Goal: Task Accomplishment & Management: Use online tool/utility

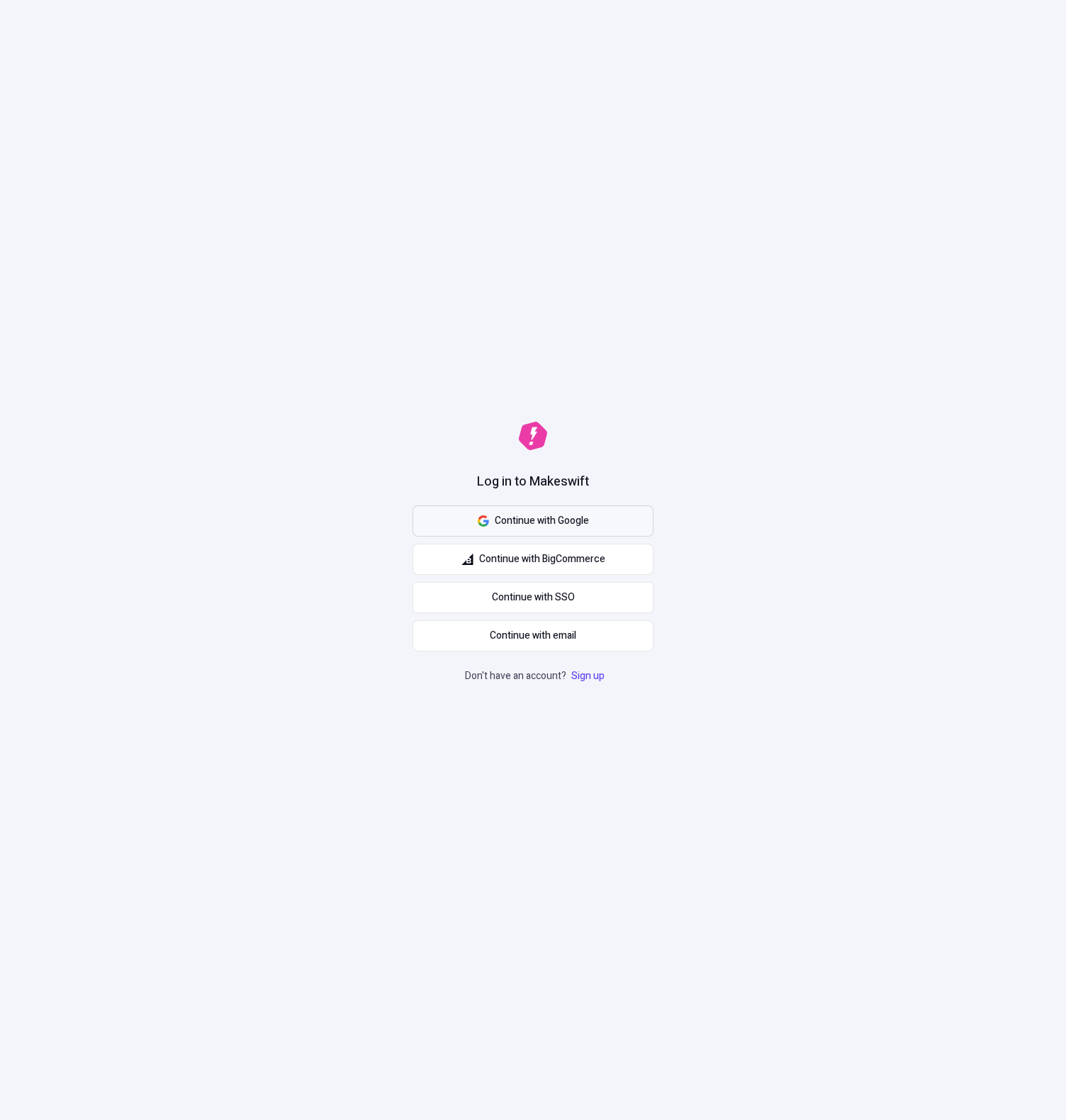
click at [554, 513] on span "Continue with Google" at bounding box center [542, 521] width 94 height 16
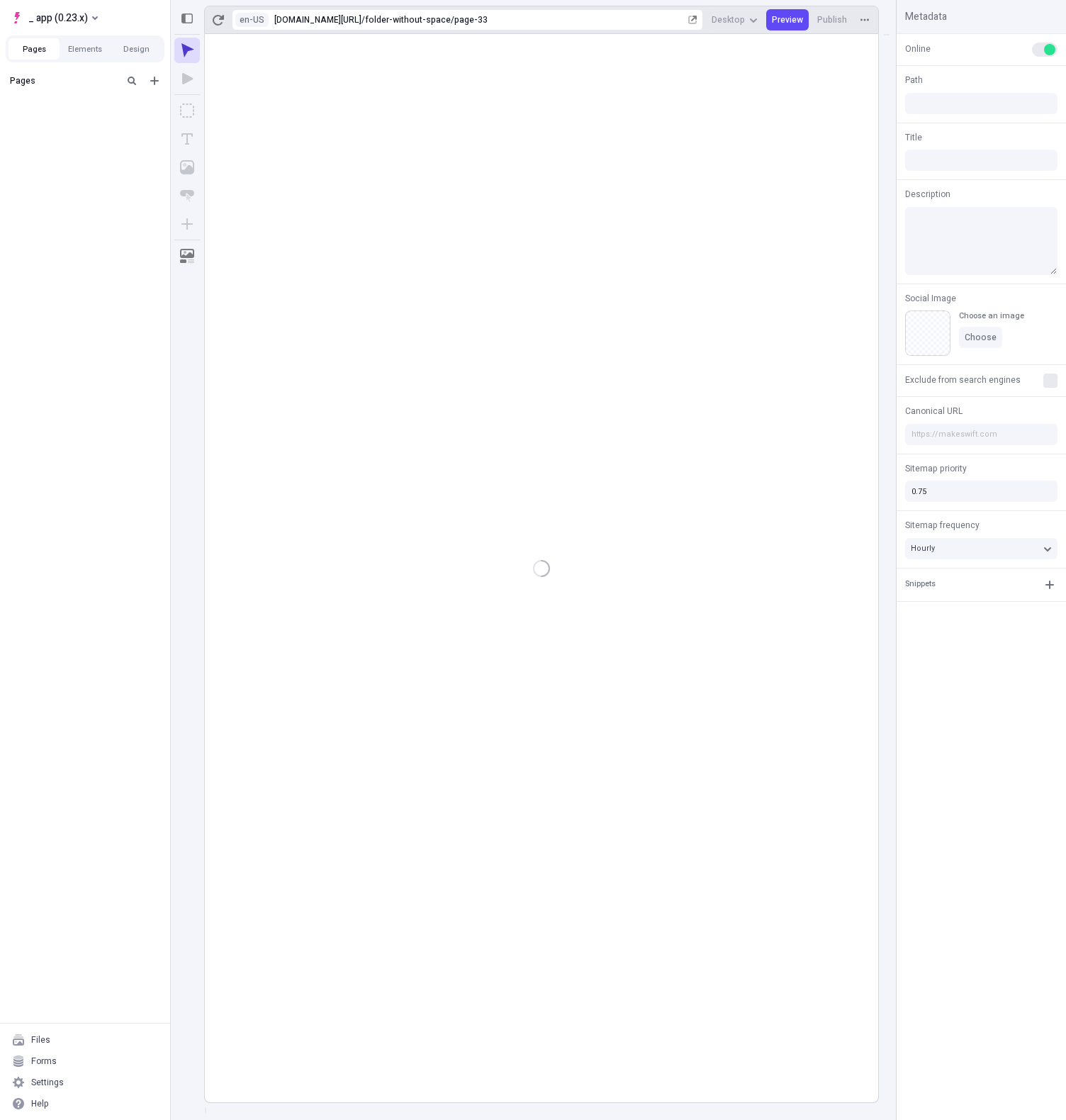
type input "/folder-without-space/page-33"
click at [81, 41] on button "Elements" at bounding box center [85, 49] width 51 height 21
click at [39, 51] on button "Pages" at bounding box center [33, 49] width 51 height 21
click at [78, 50] on button "Elements" at bounding box center [85, 49] width 51 height 21
click at [50, 53] on button "Pages" at bounding box center [33, 49] width 51 height 21
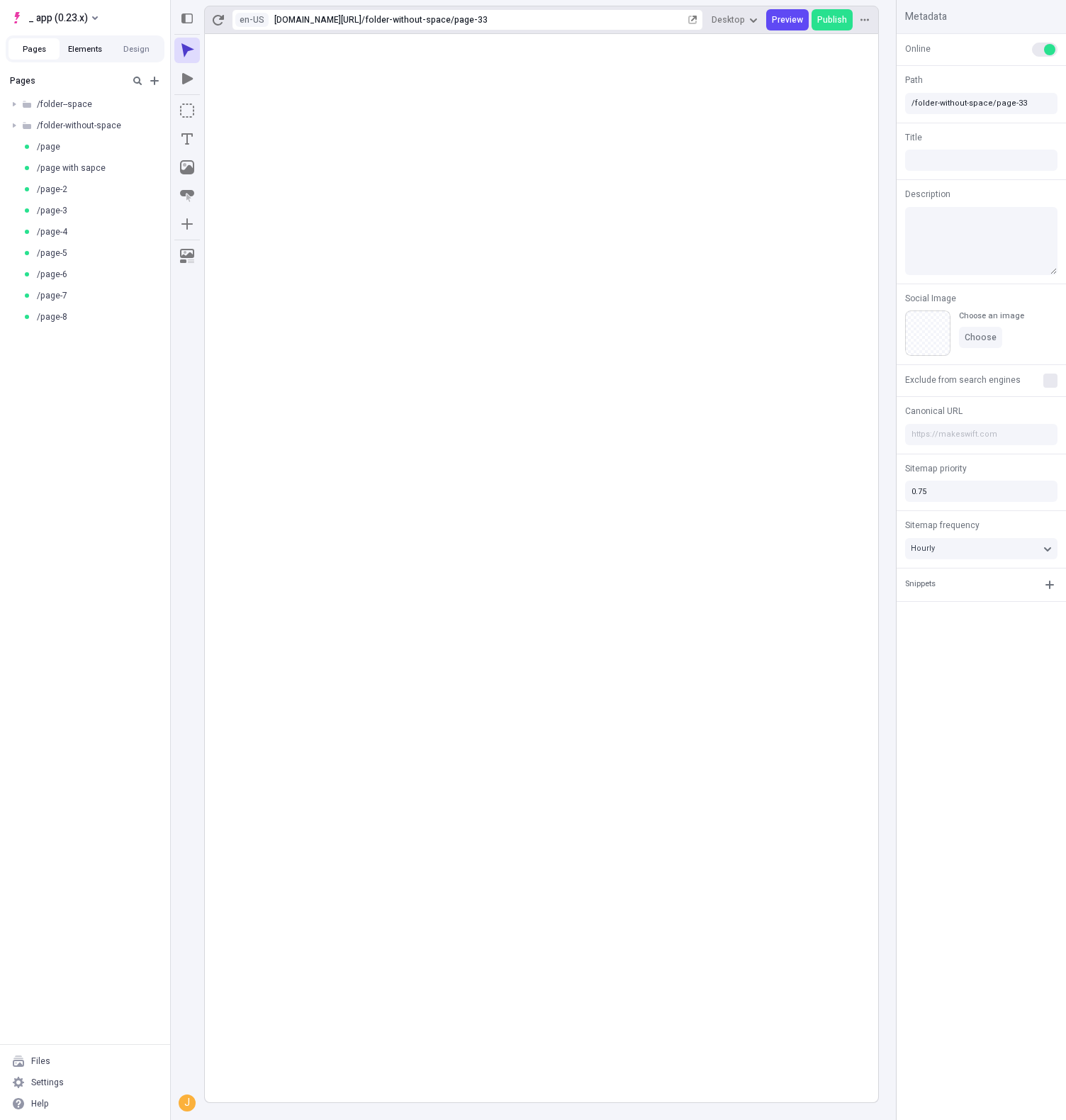
click at [75, 51] on button "Elements" at bounding box center [85, 49] width 51 height 21
click at [41, 48] on button "Pages" at bounding box center [33, 49] width 51 height 21
click at [90, 49] on button "Elements" at bounding box center [85, 49] width 51 height 21
click at [144, 45] on button "Design" at bounding box center [136, 49] width 51 height 21
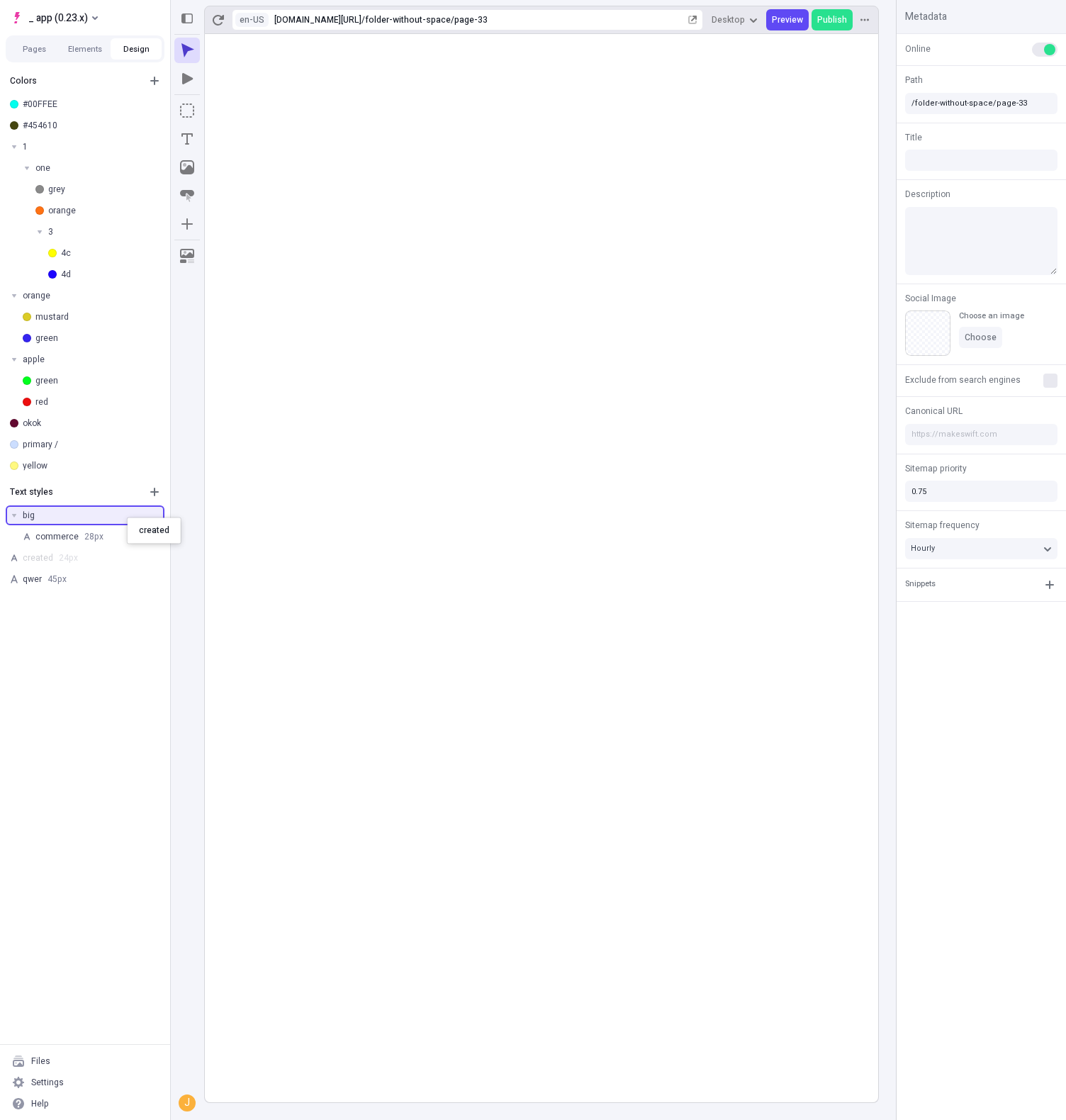
drag, startPoint x: 64, startPoint y: 557, endPoint x: 127, endPoint y: 516, distance: 75.2
click at [155, 492] on icon "button" at bounding box center [154, 491] width 8 height 8
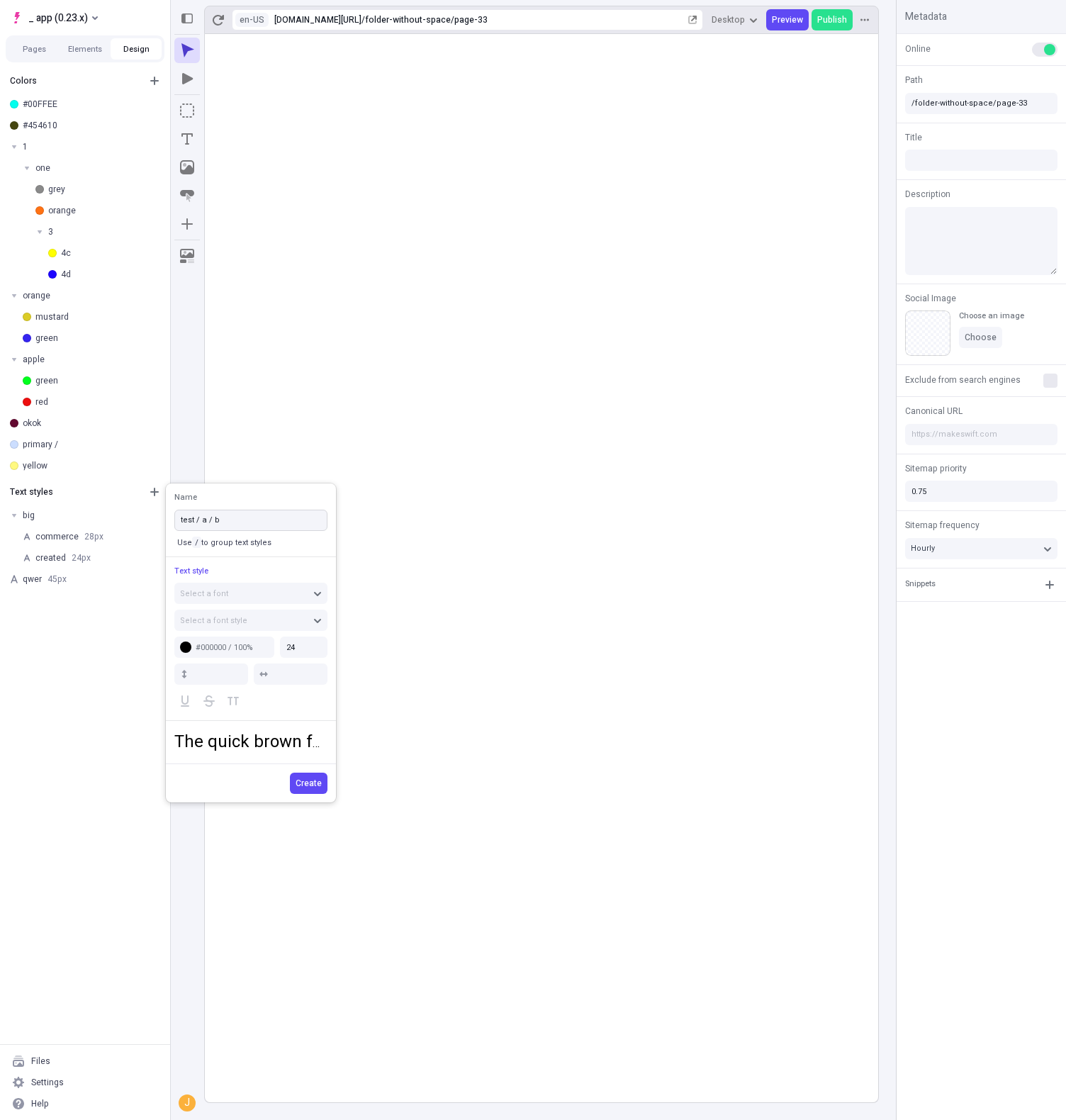
click at [290, 772] on button "Create" at bounding box center [308, 783] width 38 height 21
type input "Untitled text style"
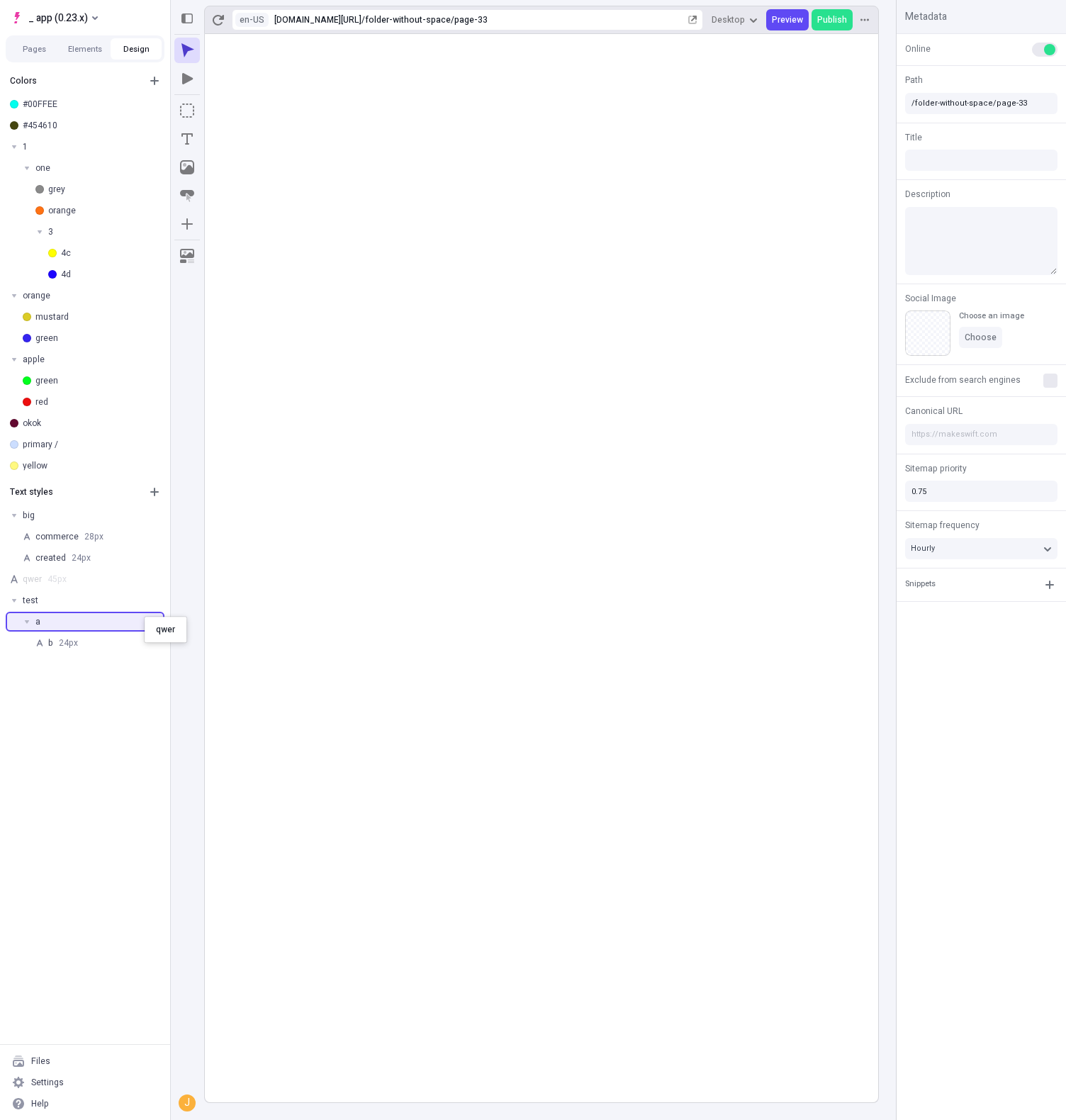
drag, startPoint x: 77, startPoint y: 578, endPoint x: 137, endPoint y: 619, distance: 72.7
drag, startPoint x: 52, startPoint y: 506, endPoint x: 112, endPoint y: 599, distance: 110.7
drag, startPoint x: 97, startPoint y: 602, endPoint x: 107, endPoint y: 515, distance: 87.6
drag, startPoint x: 84, startPoint y: 608, endPoint x: 64, endPoint y: 521, distance: 89.3
click at [64, 521] on body "_ app (0.23.x) Pages Elements Design Colors #00FFEE #454610 1 one grey orange 3…" at bounding box center [533, 560] width 1066 height 1120
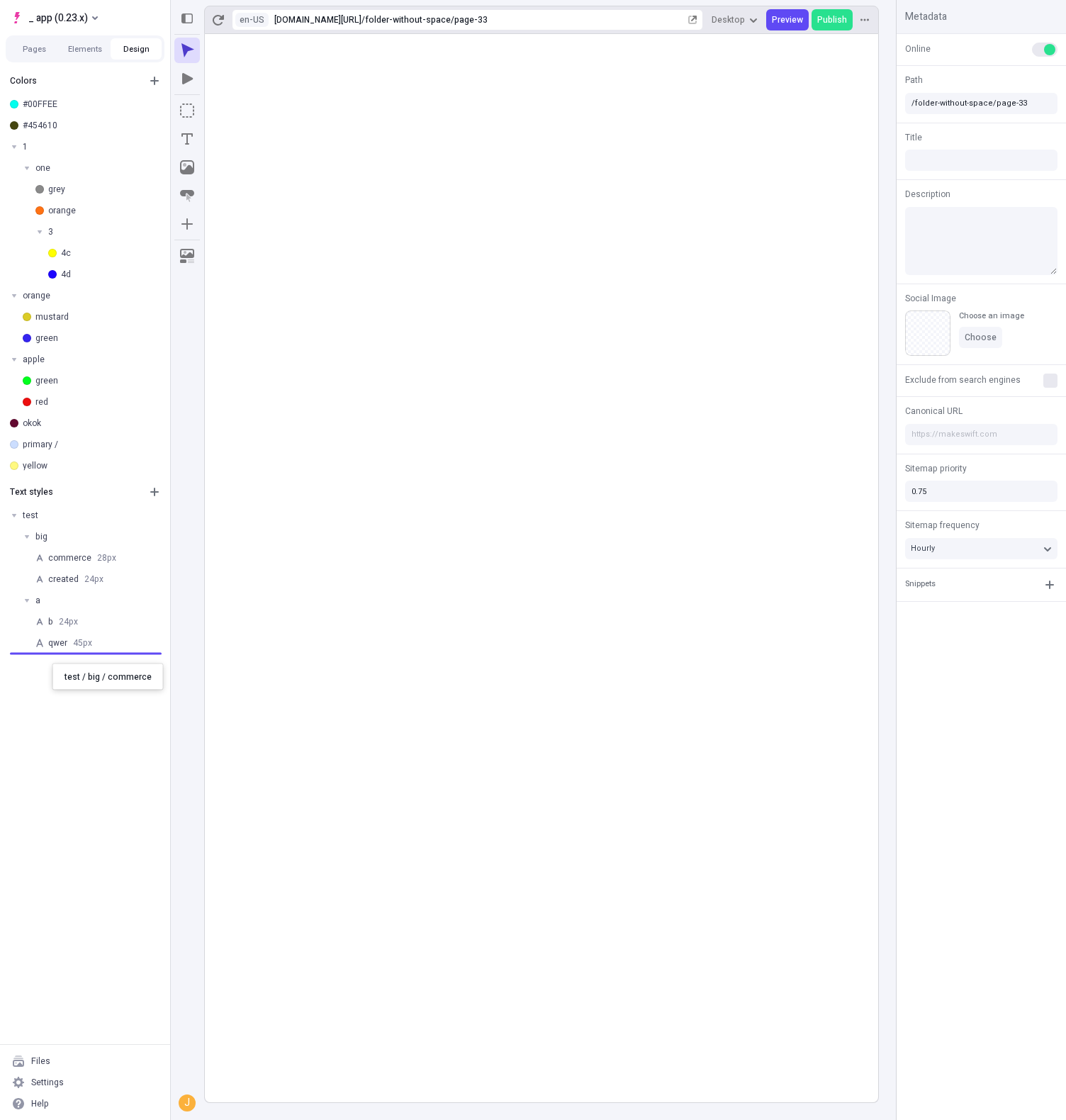
drag, startPoint x: 61, startPoint y: 536, endPoint x: 51, endPoint y: 664, distance: 128.4
drag, startPoint x: 41, startPoint y: 603, endPoint x: 135, endPoint y: 587, distance: 95.4
click at [135, 587] on div "qwer 45 px" at bounding box center [85, 579] width 171 height 21
drag, startPoint x: 88, startPoint y: 603, endPoint x: 91, endPoint y: 669, distance: 66.1
drag, startPoint x: 63, startPoint y: 608, endPoint x: 44, endPoint y: 496, distance: 113.6
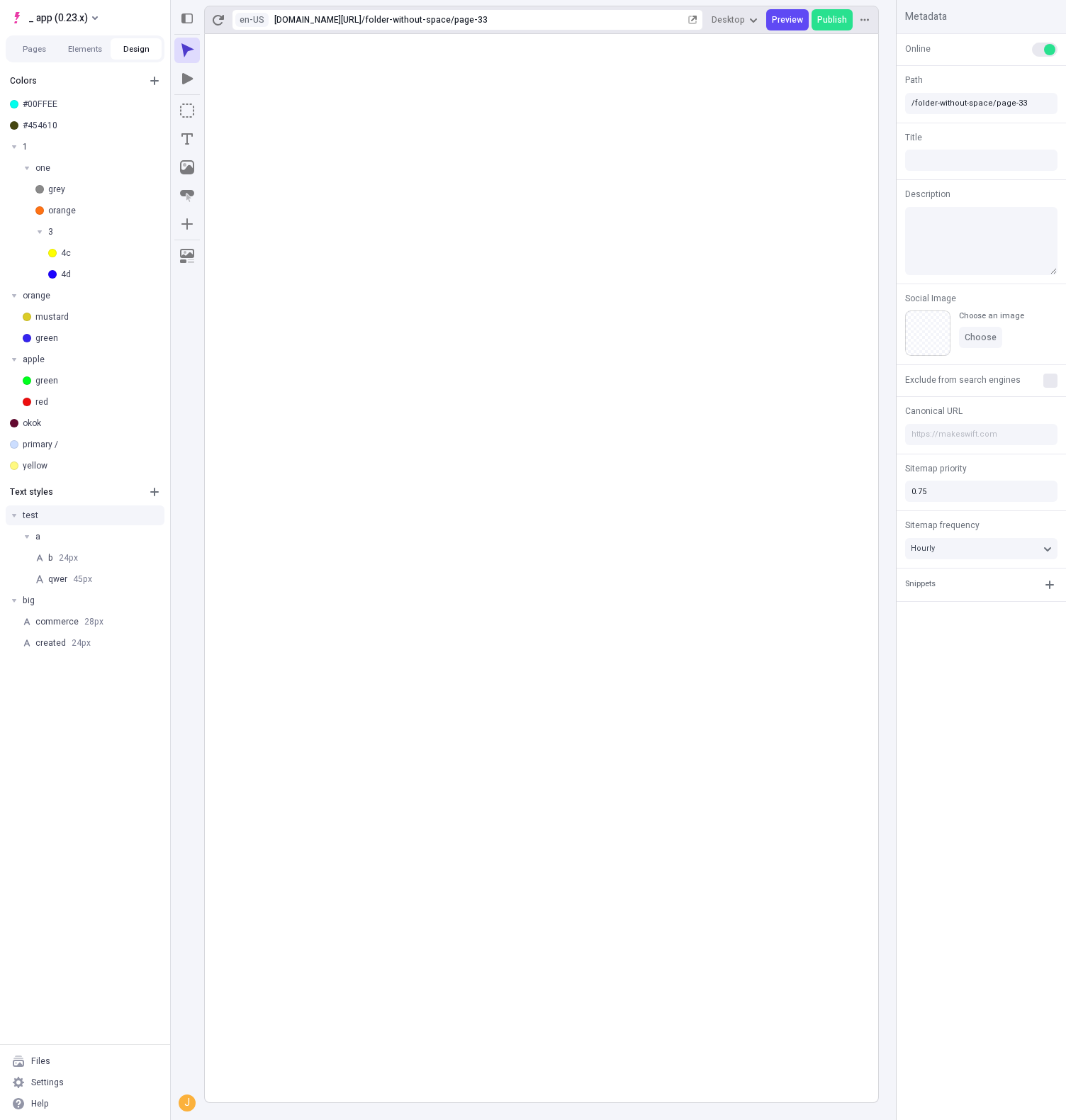
click at [31, 516] on div "test" at bounding box center [91, 515] width 136 height 11
click at [34, 515] on div "test" at bounding box center [91, 515] width 136 height 11
drag, startPoint x: 36, startPoint y: 514, endPoint x: 85, endPoint y: 485, distance: 56.9
click at [191, 18] on icon "button" at bounding box center [187, 18] width 11 height 11
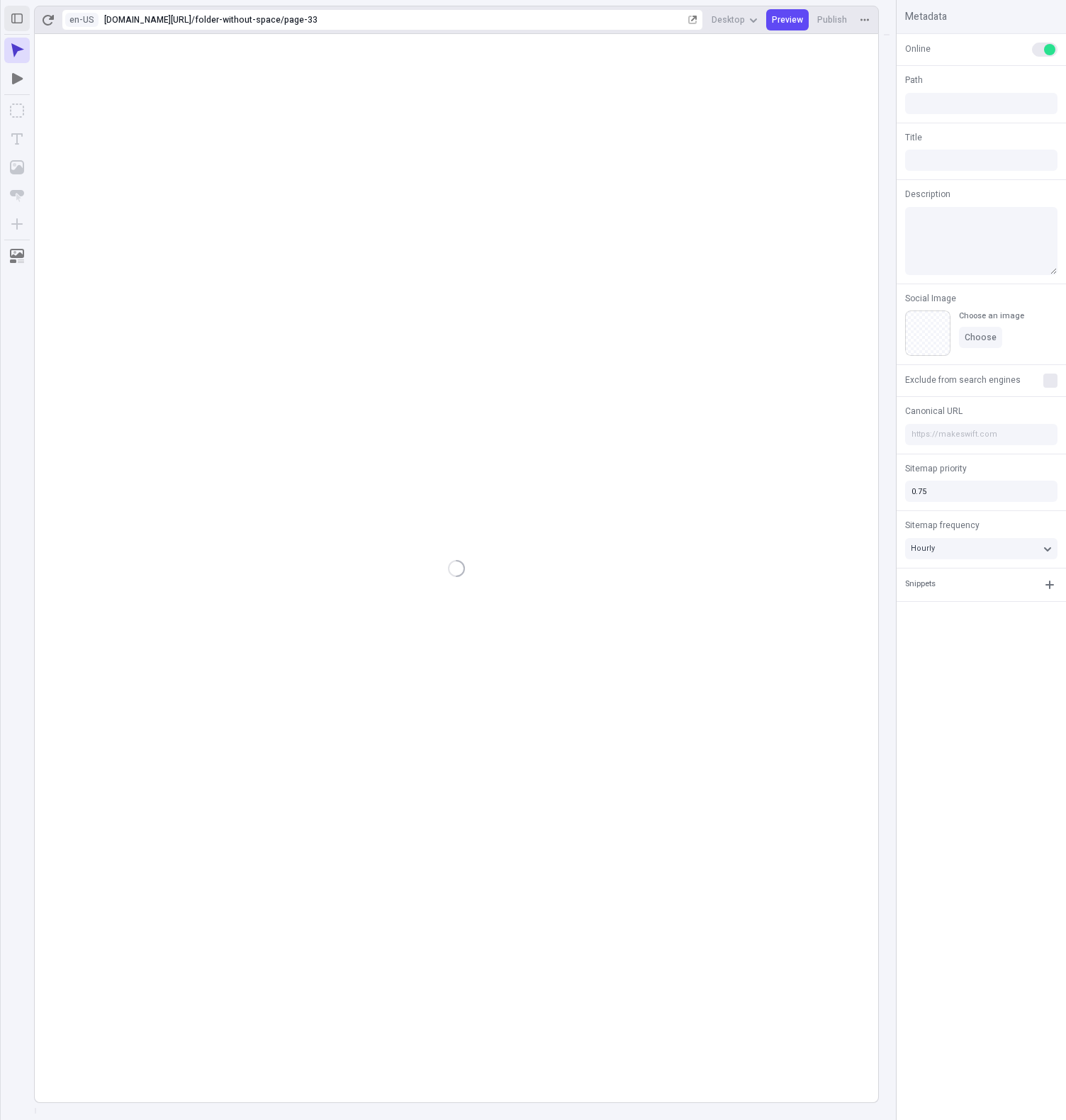
click at [14, 20] on icon "button" at bounding box center [17, 18] width 11 height 11
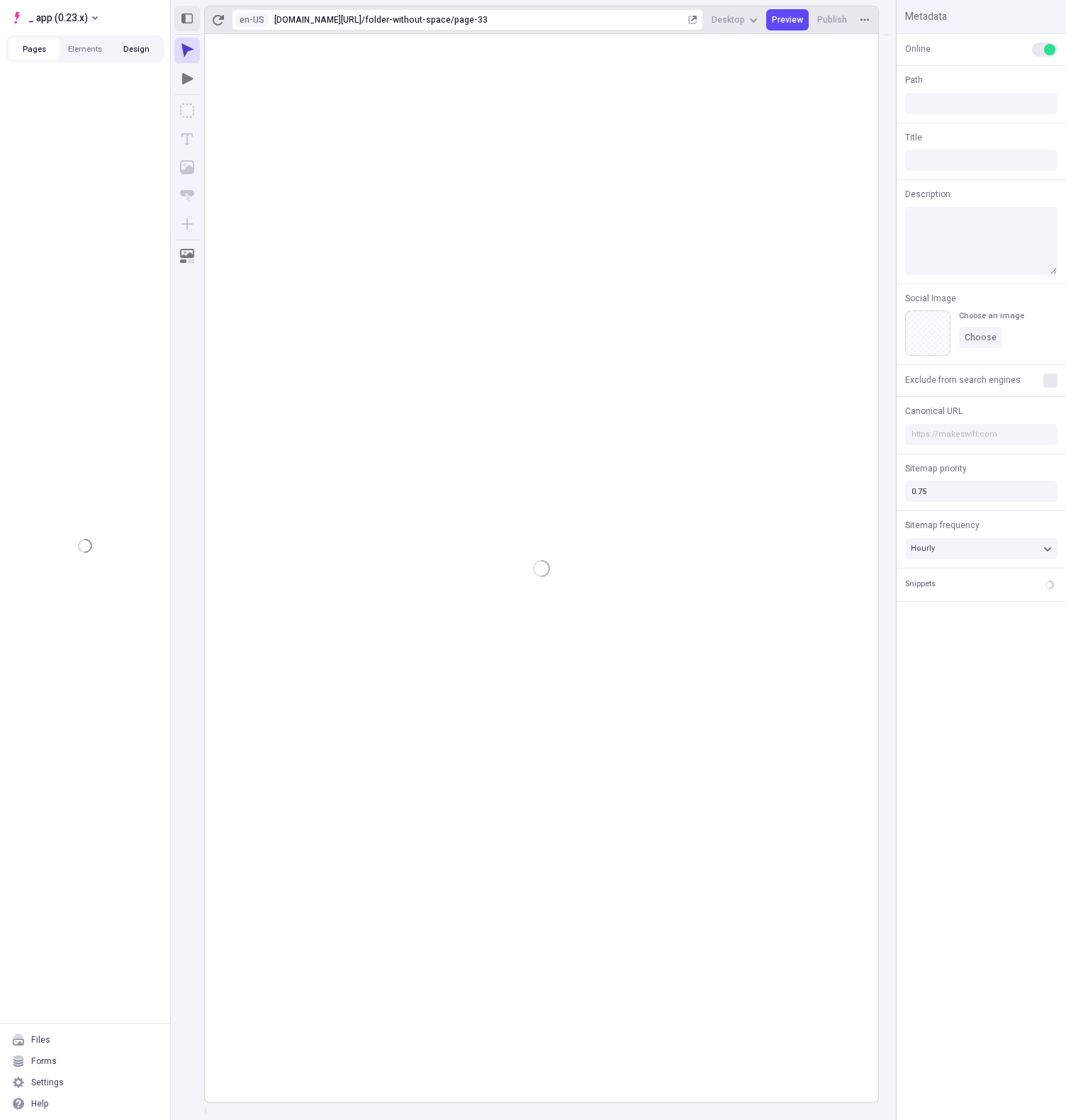
type input "/folder-without-space/page-33"
